Goal: Information Seeking & Learning: Learn about a topic

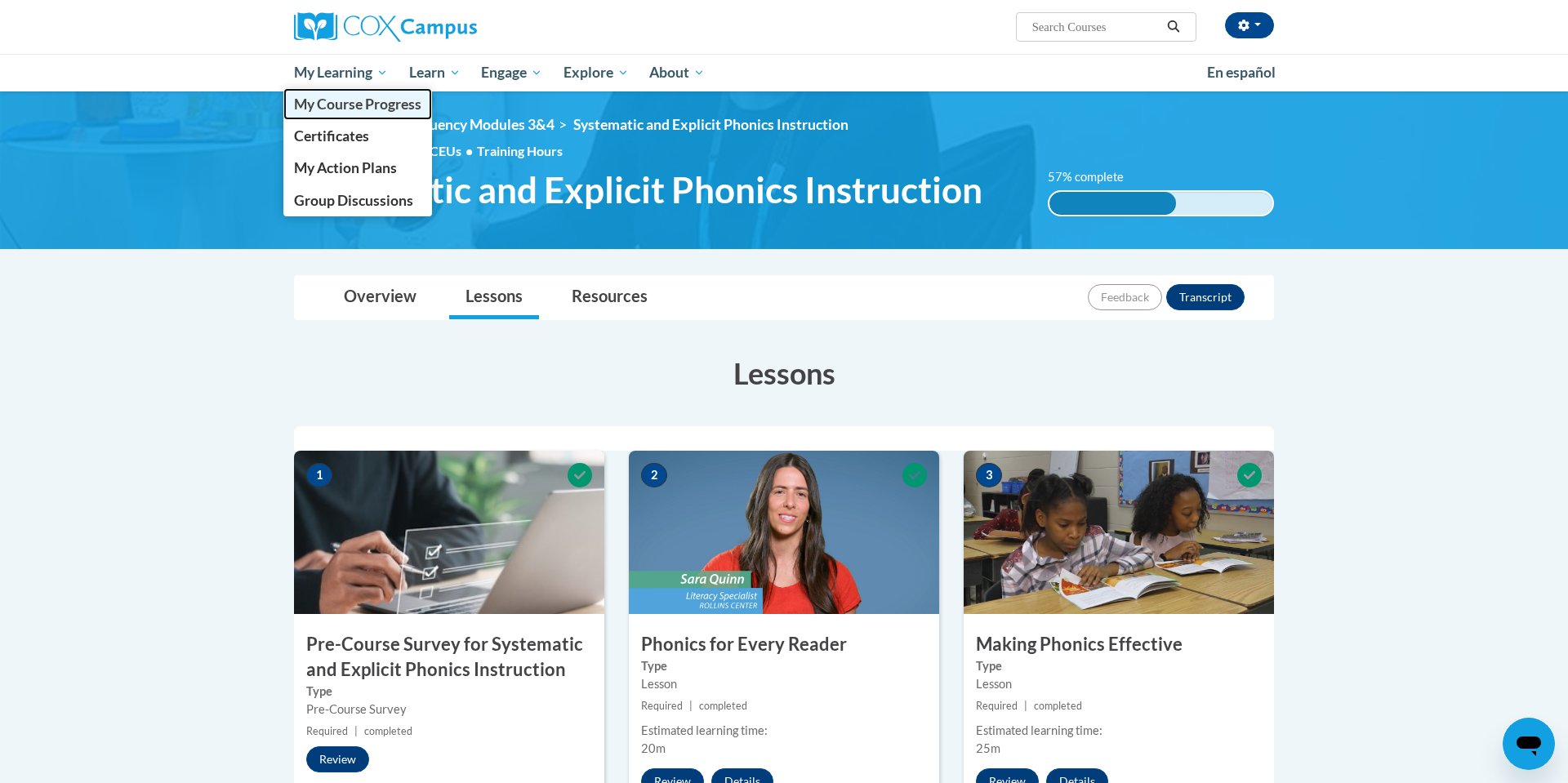
click at [359, 107] on span "My Course Progress" at bounding box center [357, 105] width 128 height 17
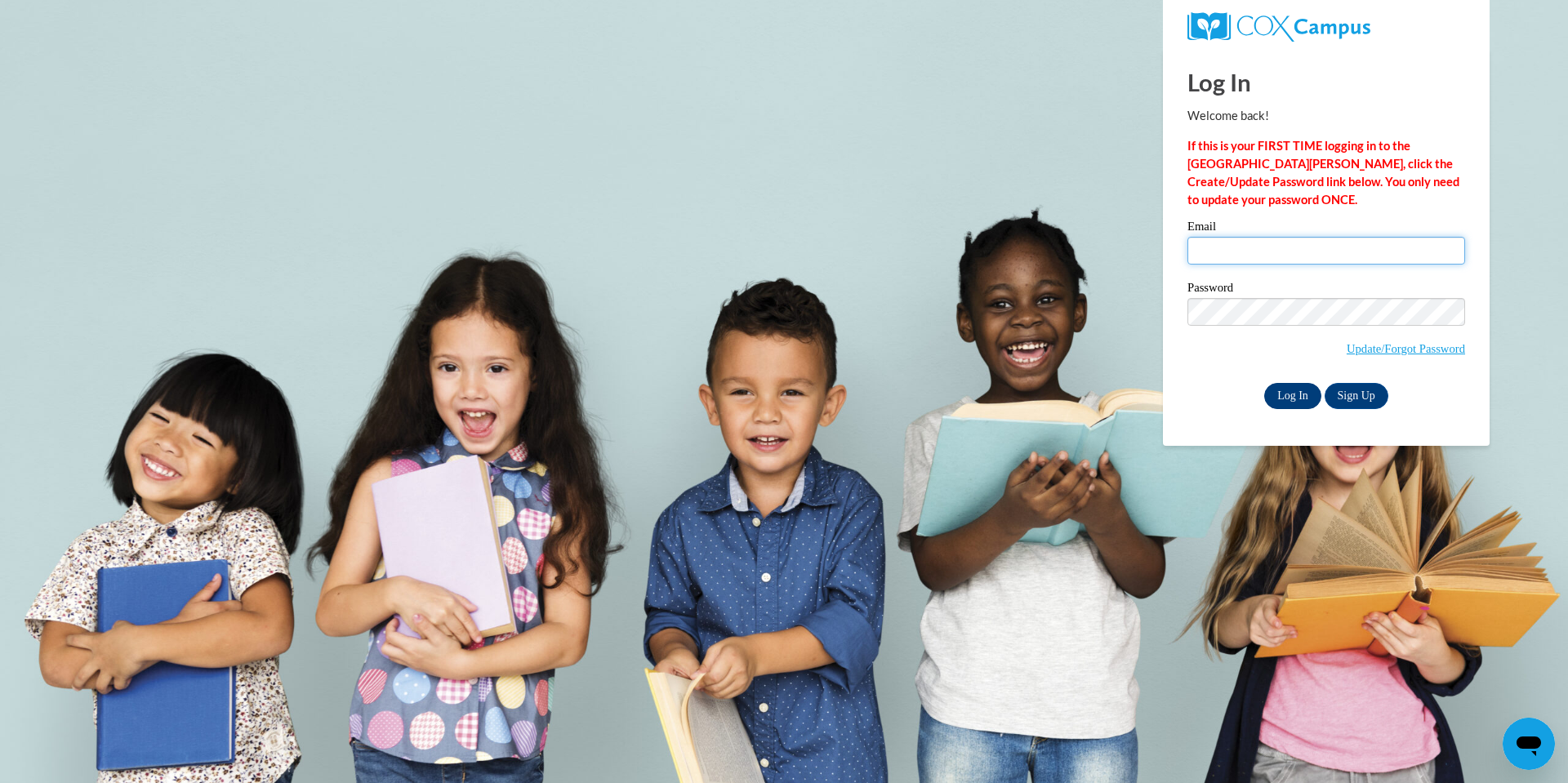
type input "zarnstor@prescott.k12.wi.us"
click at [1298, 394] on input "Log In" at bounding box center [1294, 395] width 58 height 26
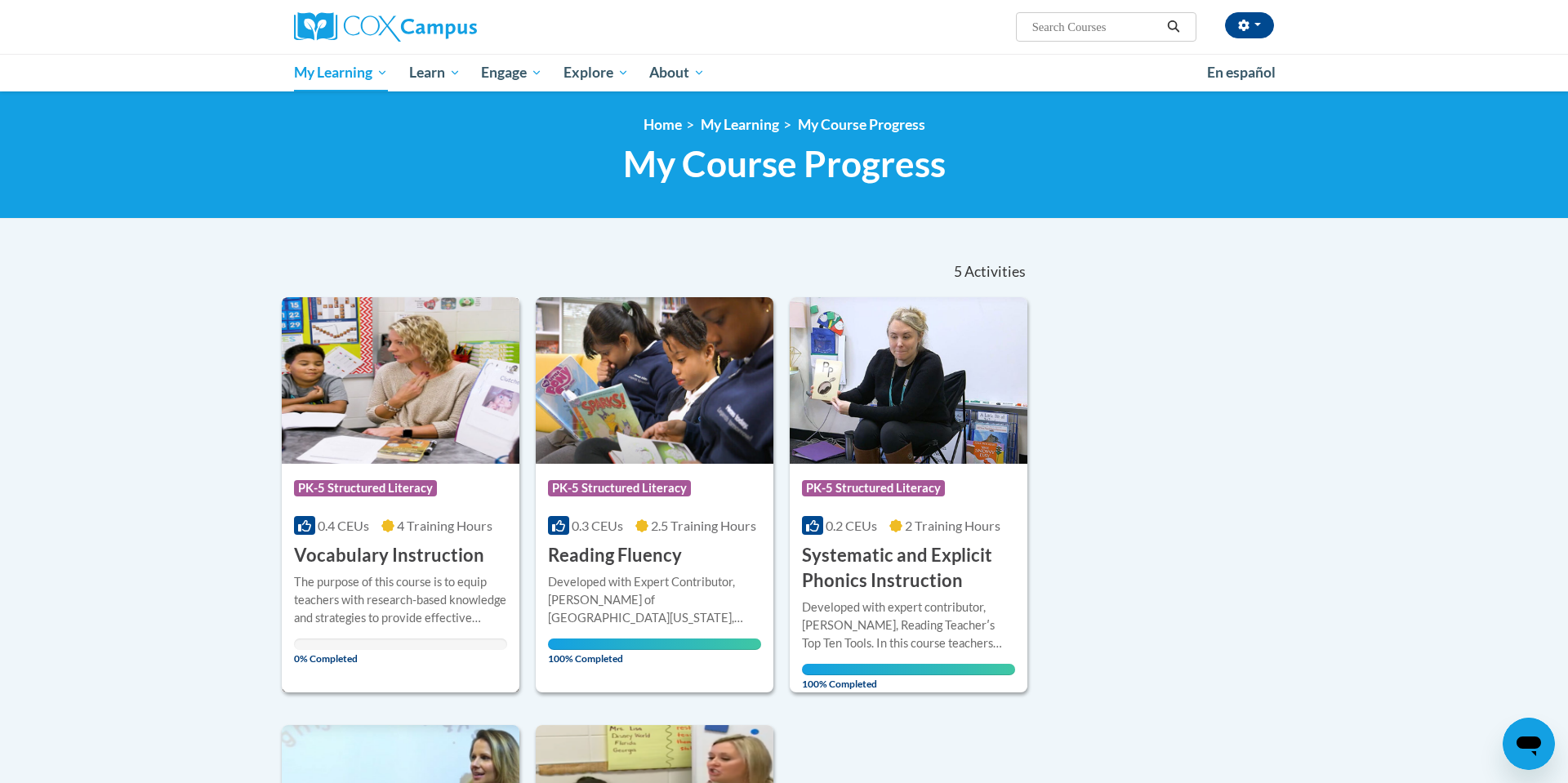
click at [390, 541] on div "Course Category: PK-5 Structured Literacy 0.4 CEUs 4 Training Hours COURSE Voca…" at bounding box center [401, 515] width 238 height 105
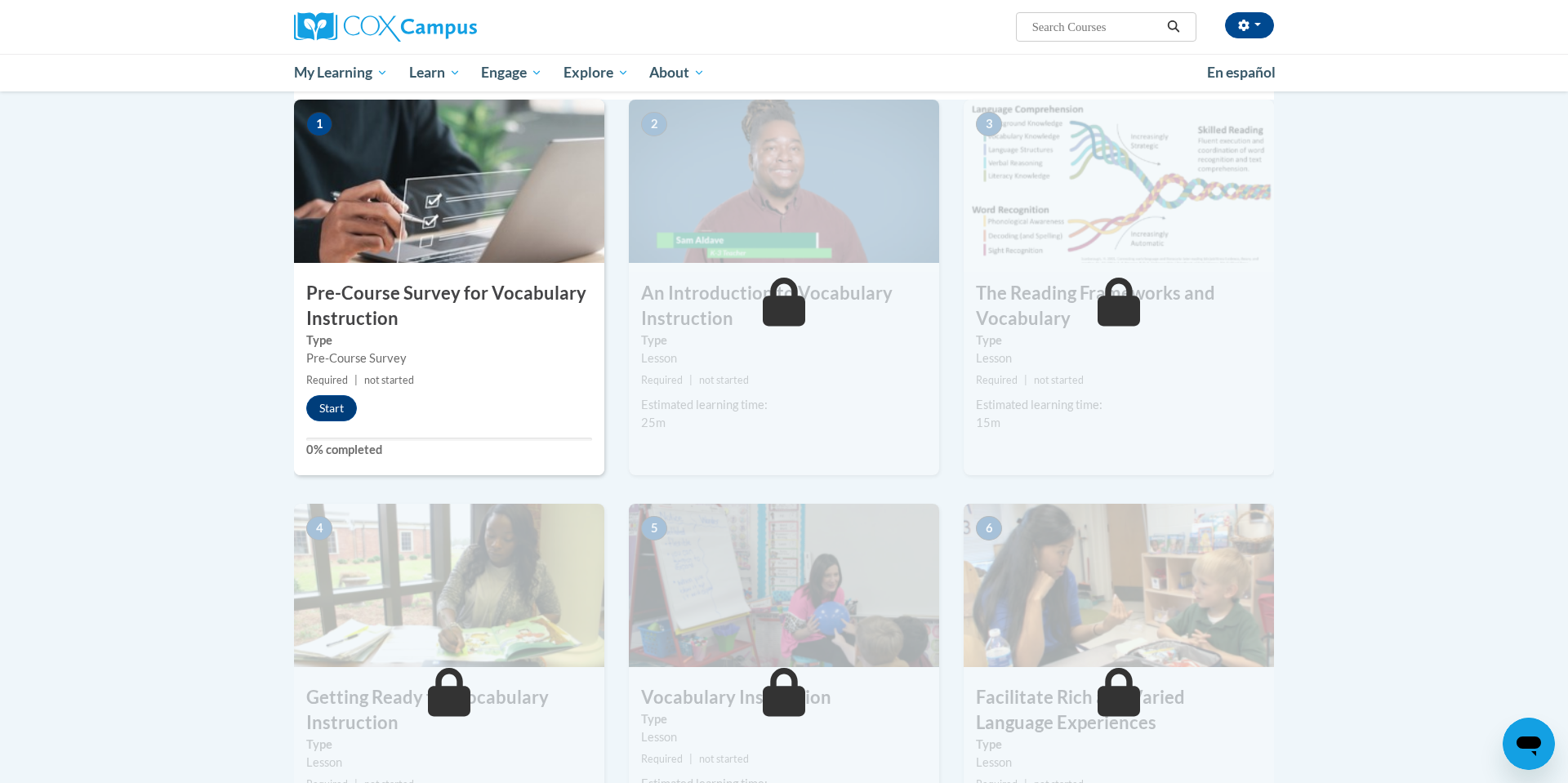
scroll to position [346, 0]
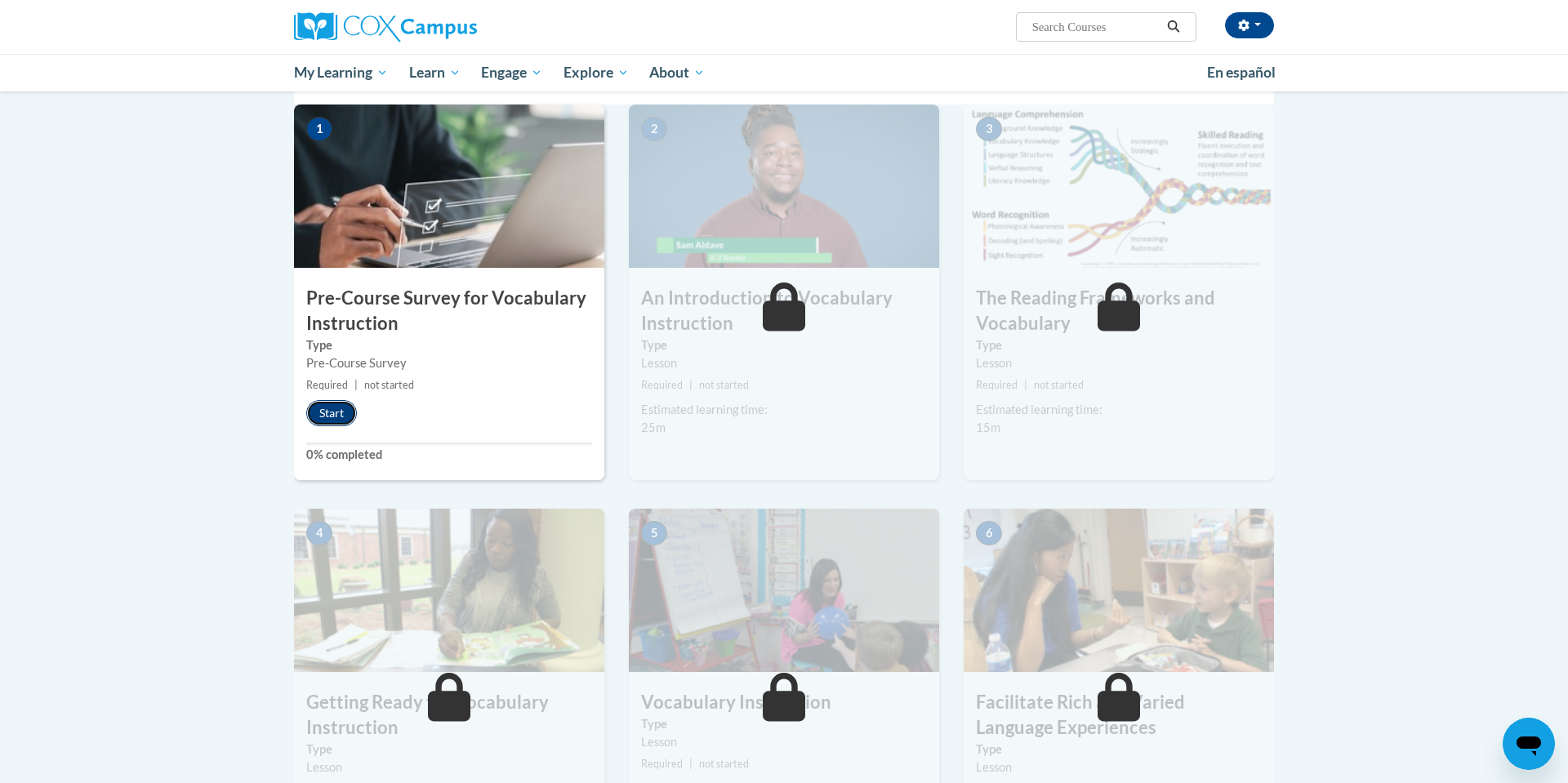
click at [331, 412] on button "Start" at bounding box center [331, 413] width 51 height 26
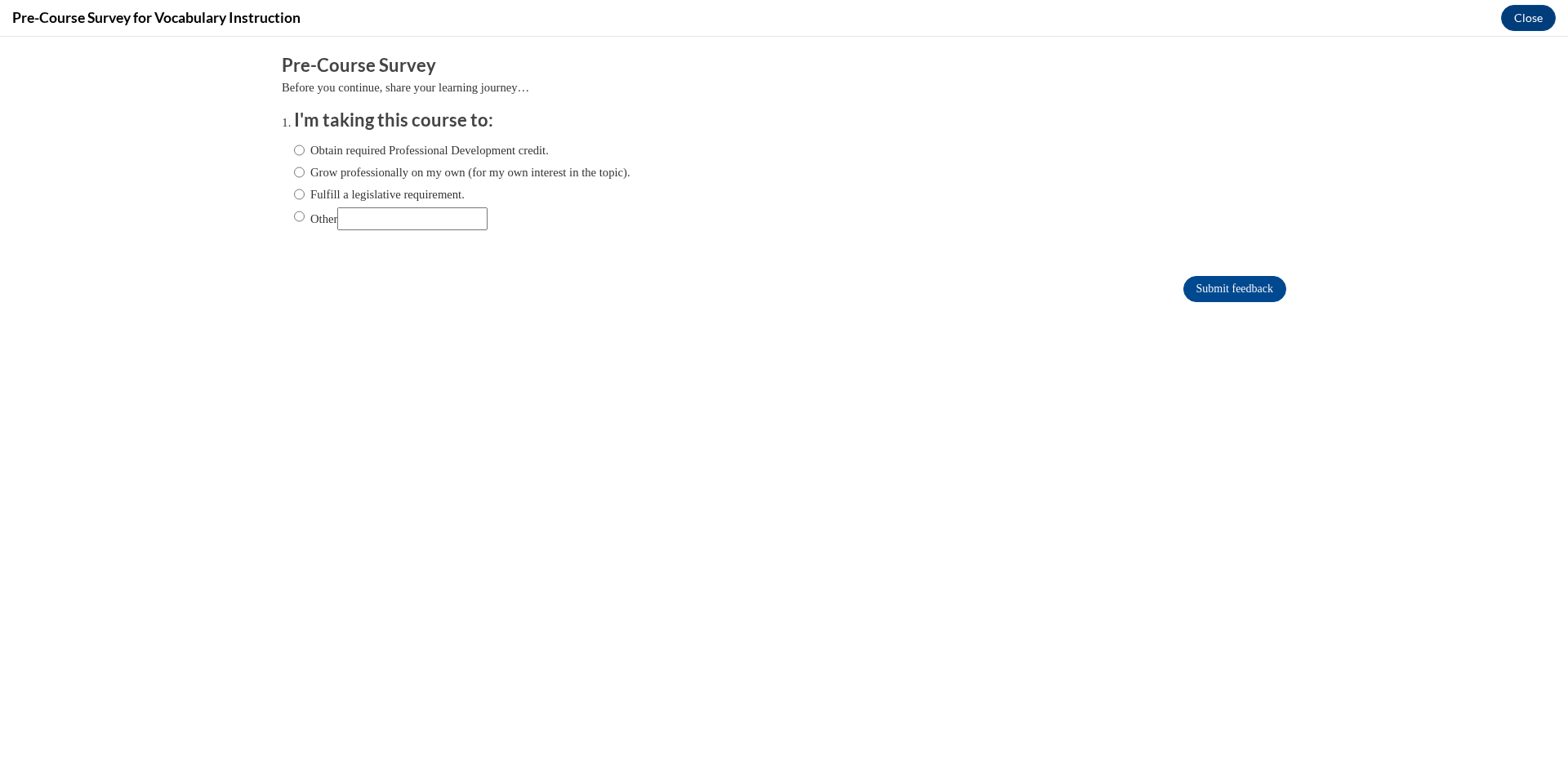
scroll to position [0, 0]
click at [297, 196] on input "Fulfill a legislative requirement." at bounding box center [298, 194] width 11 height 18
radio input "true"
click at [1215, 290] on input "Submit feedback" at bounding box center [1234, 289] width 103 height 26
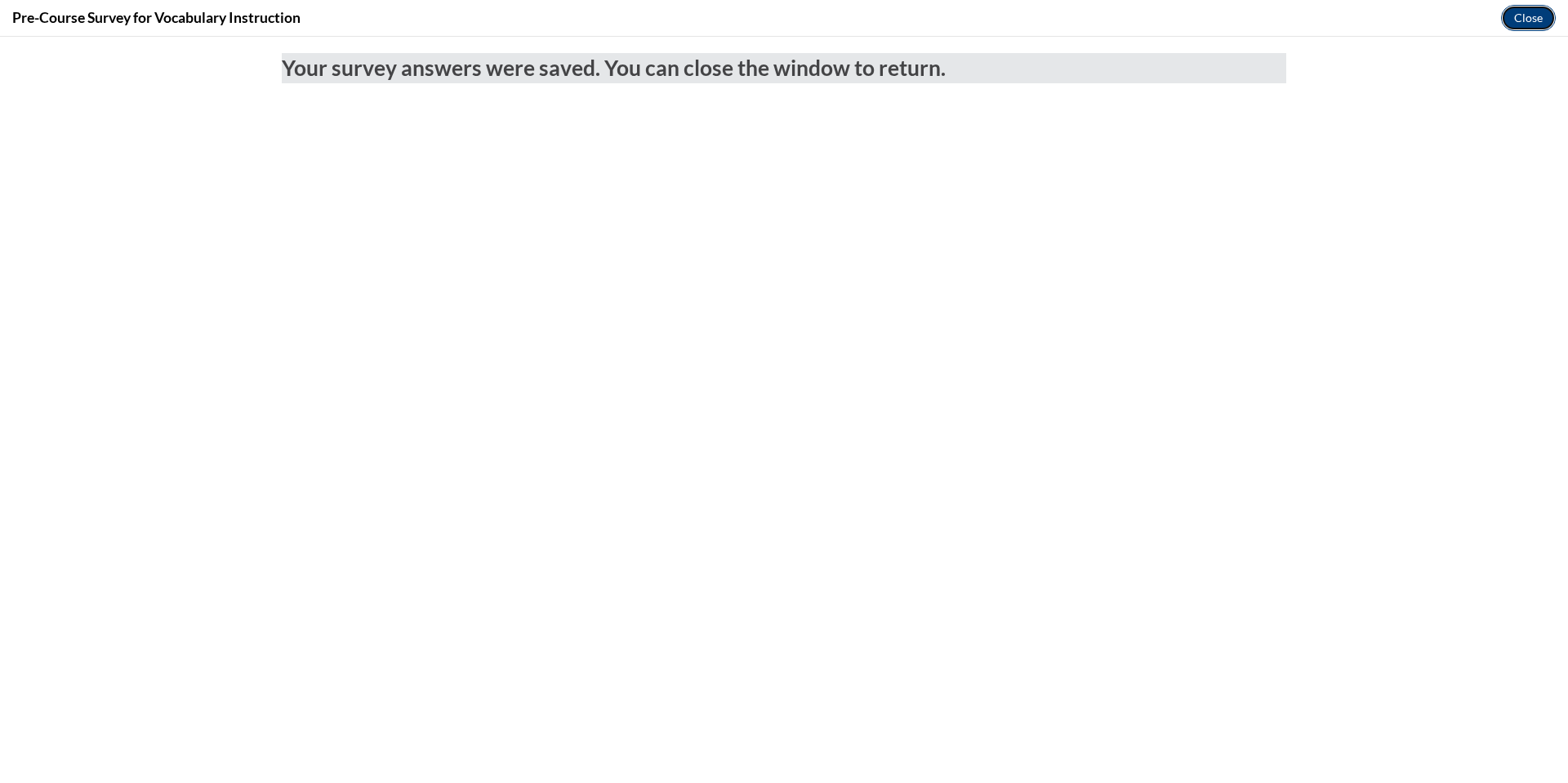
click at [1537, 13] on button "Close" at bounding box center [1528, 17] width 55 height 26
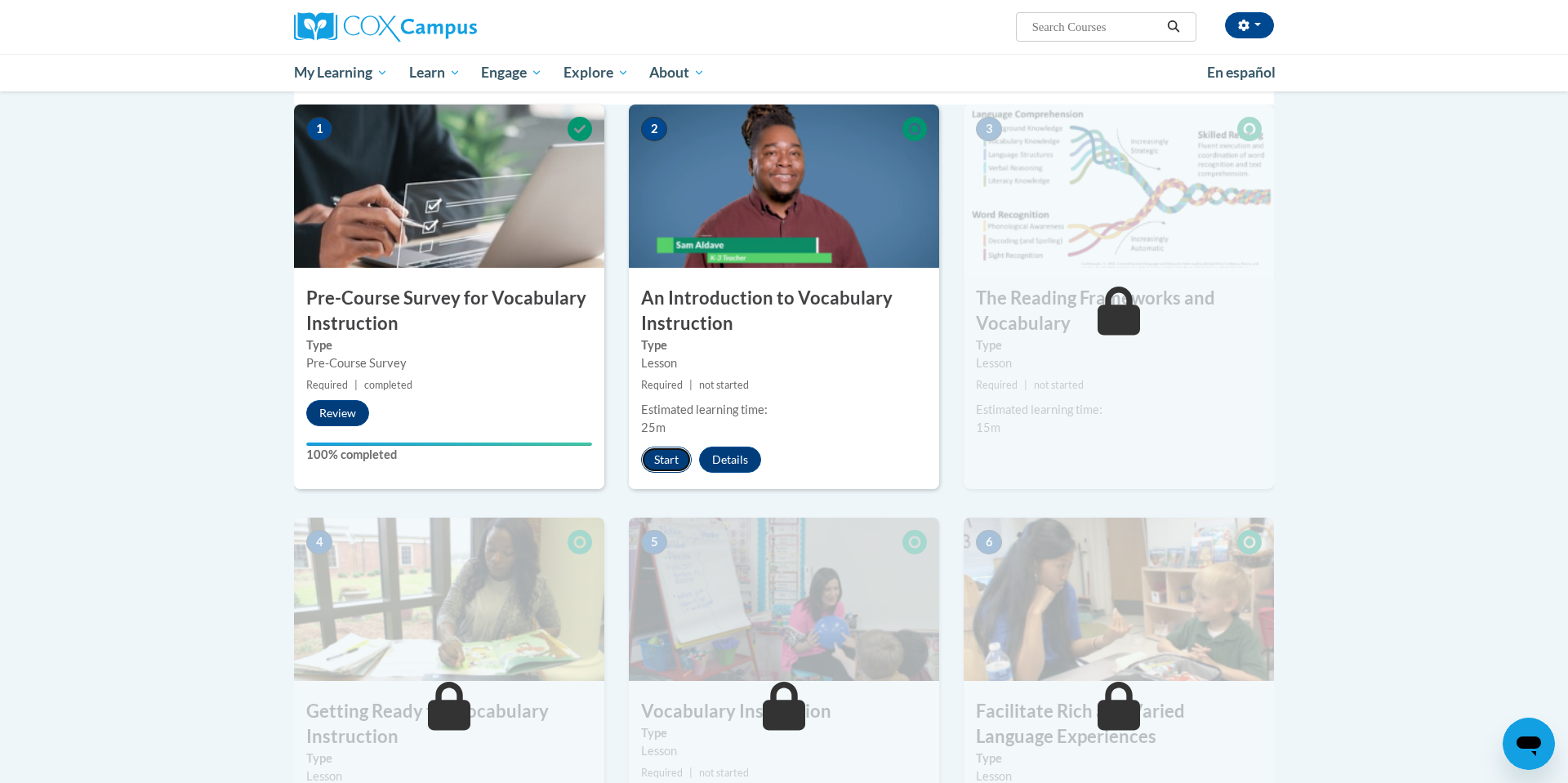
click at [669, 461] on button "Start" at bounding box center [666, 460] width 51 height 26
